Goal: Information Seeking & Learning: Learn about a topic

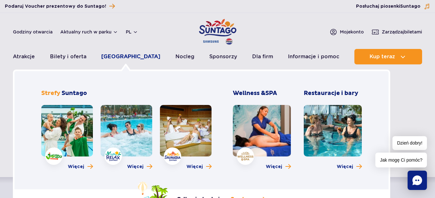
click at [133, 56] on link "[GEOGRAPHIC_DATA]" at bounding box center [130, 56] width 59 height 15
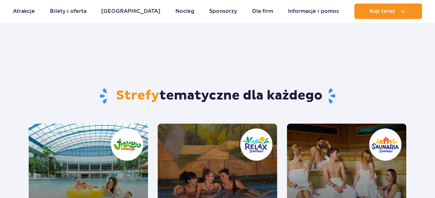
scroll to position [99, 0]
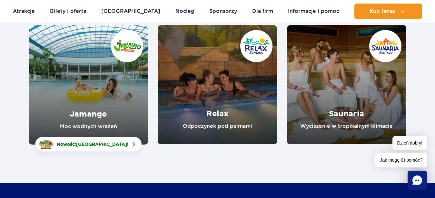
click at [213, 82] on link "Relax" at bounding box center [217, 84] width 119 height 119
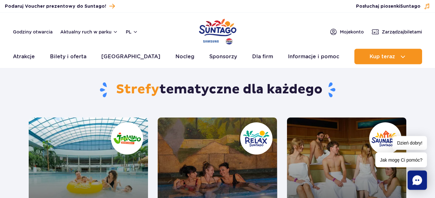
scroll to position [0, 0]
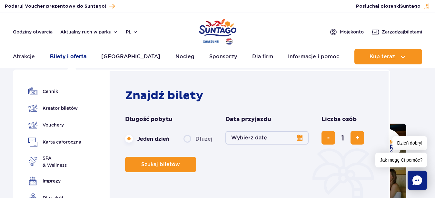
click at [68, 57] on link "Bilety i oferta" at bounding box center [68, 56] width 36 height 15
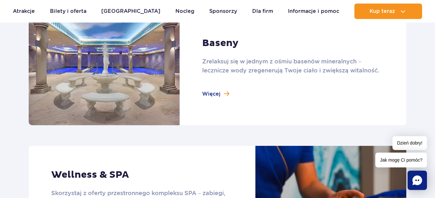
scroll to position [493, 0]
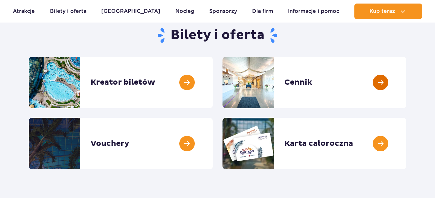
scroll to position [66, 0]
click at [406, 85] on link at bounding box center [406, 83] width 0 height 52
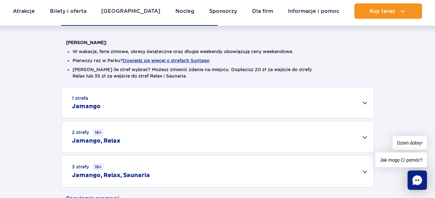
scroll to position [164, 0]
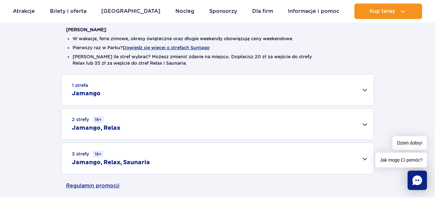
click at [140, 130] on div "2 strefy 16+ Jamango, Relax" at bounding box center [218, 124] width 312 height 31
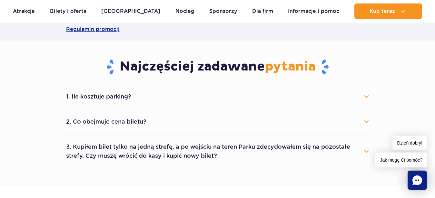
scroll to position [428, 0]
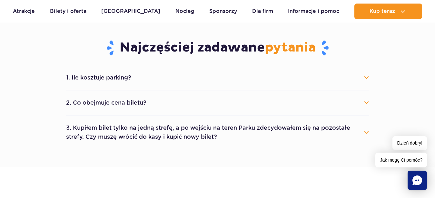
click at [119, 102] on button "2. Co obejmuje cena biletu?" at bounding box center [217, 103] width 303 height 14
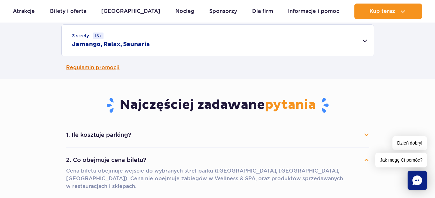
scroll to position [395, 0]
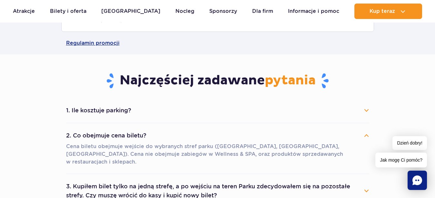
click at [116, 111] on button "1. Ile kosztuje parking?" at bounding box center [217, 111] width 303 height 14
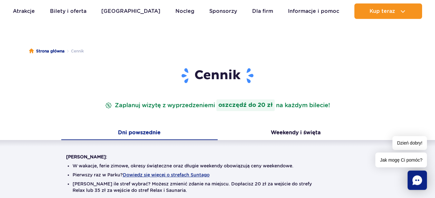
scroll to position [33, 0]
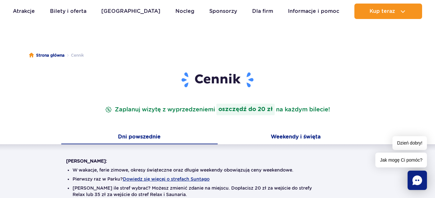
click at [282, 138] on button "Weekendy i święta" at bounding box center [296, 138] width 156 height 14
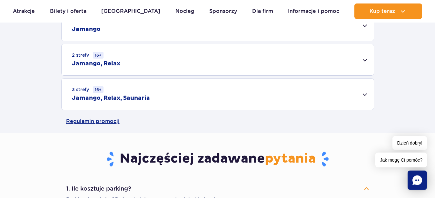
scroll to position [230, 0]
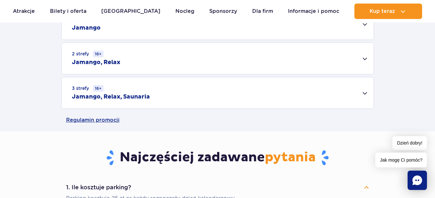
click at [149, 67] on div "2 strefy 16+ Jamango, Relax" at bounding box center [218, 58] width 312 height 31
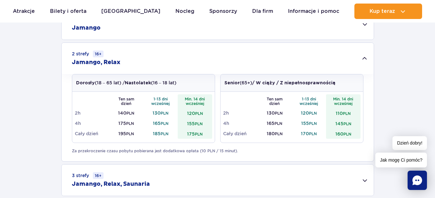
scroll to position [33, 0]
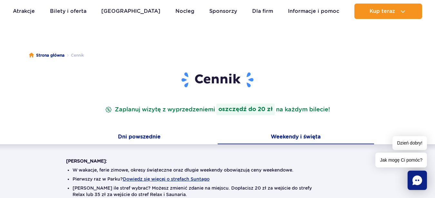
click at [138, 135] on button "Dni powszednie" at bounding box center [139, 138] width 156 height 14
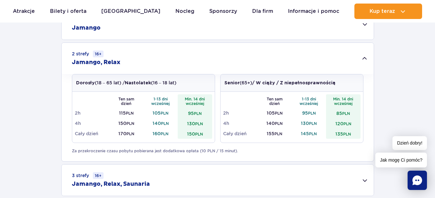
scroll to position [99, 0]
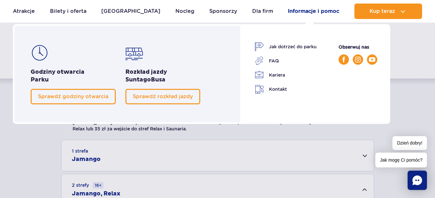
click at [297, 13] on link "Informacje i pomoc" at bounding box center [313, 11] width 51 height 15
